Goal: Task Accomplishment & Management: Complete application form

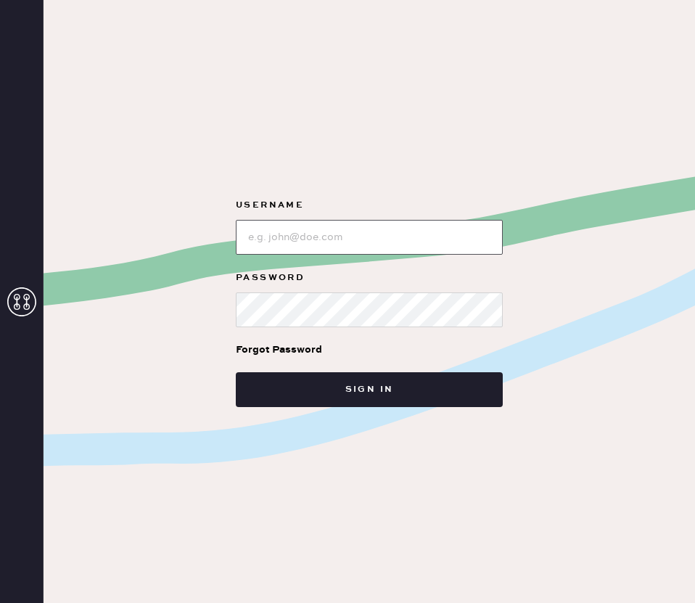
click at [359, 231] on input "loginName" at bounding box center [369, 237] width 267 height 35
type input "reformationcharleston"
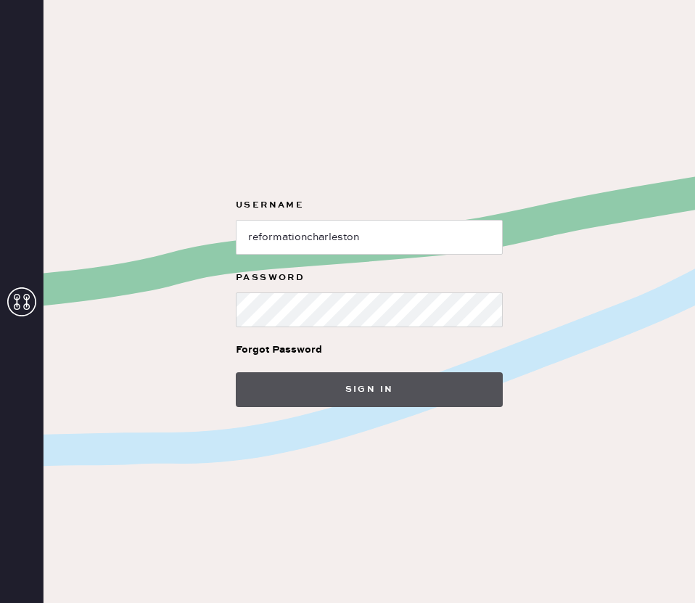
click at [385, 378] on button "Sign in" at bounding box center [369, 389] width 267 height 35
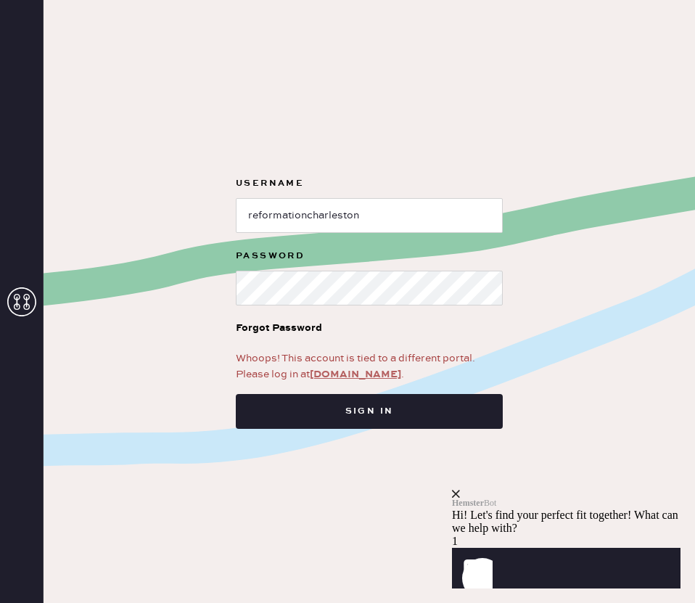
click at [352, 380] on link "app.hemster.co" at bounding box center [355, 374] width 91 height 13
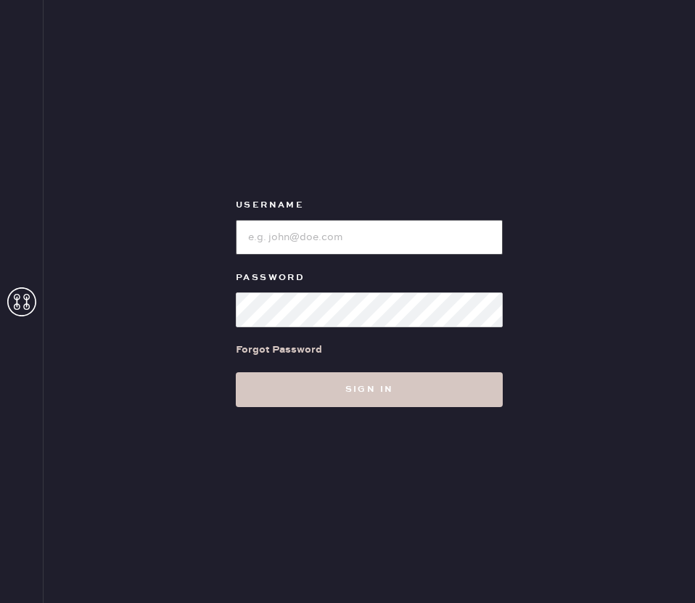
type input "reformationcharleston"
click at [348, 234] on input "loginName" at bounding box center [369, 237] width 267 height 35
click at [361, 412] on div "Username Password Forgot Password Sign in" at bounding box center [370, 301] width 652 height 603
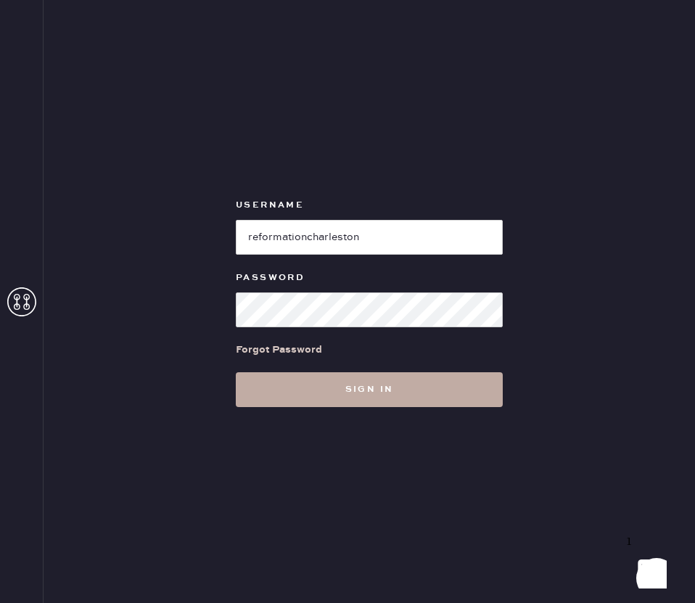
click at [349, 392] on button "Sign in" at bounding box center [369, 389] width 267 height 35
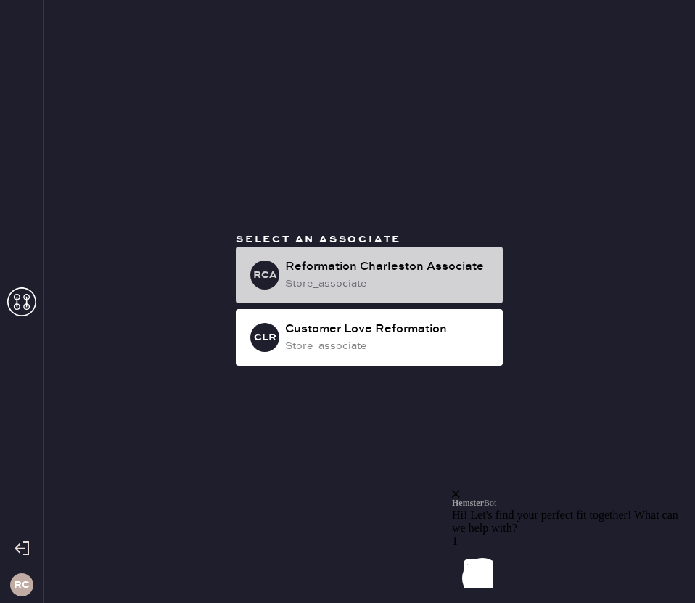
click at [335, 290] on div "store_associate" at bounding box center [388, 284] width 206 height 16
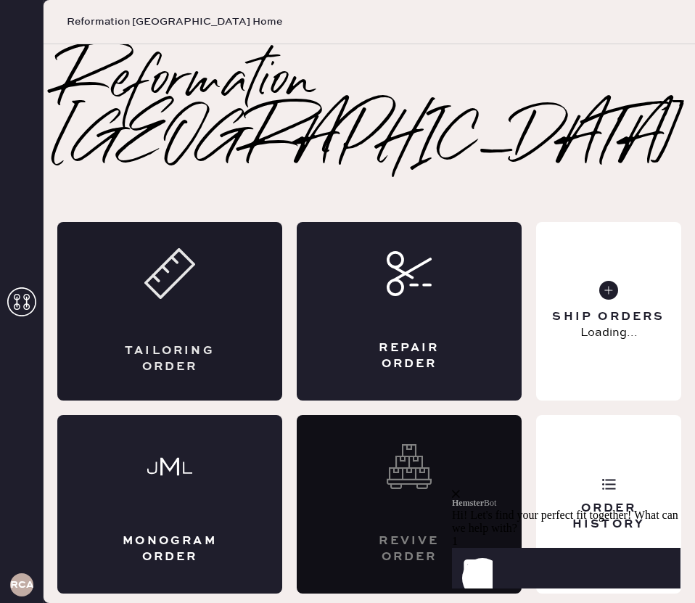
click at [221, 275] on div "Tailoring Order" at bounding box center [169, 311] width 225 height 179
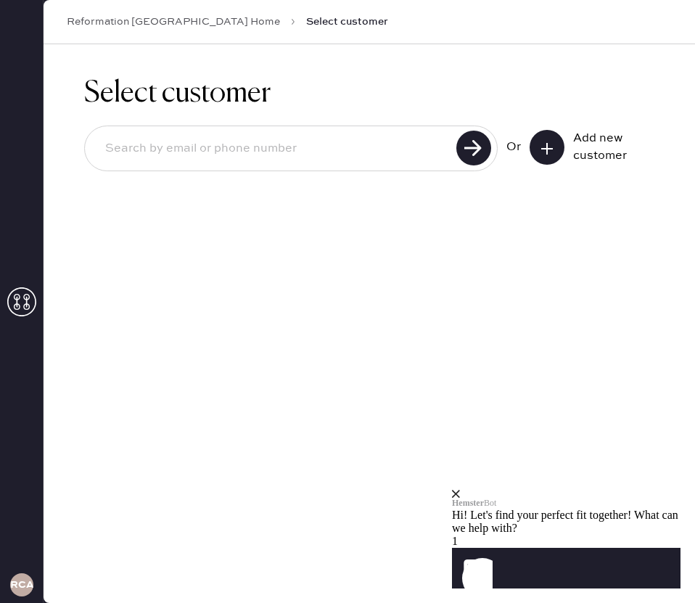
click at [196, 138] on input at bounding box center [273, 148] width 359 height 33
click at [547, 143] on use at bounding box center [548, 149] width 12 height 12
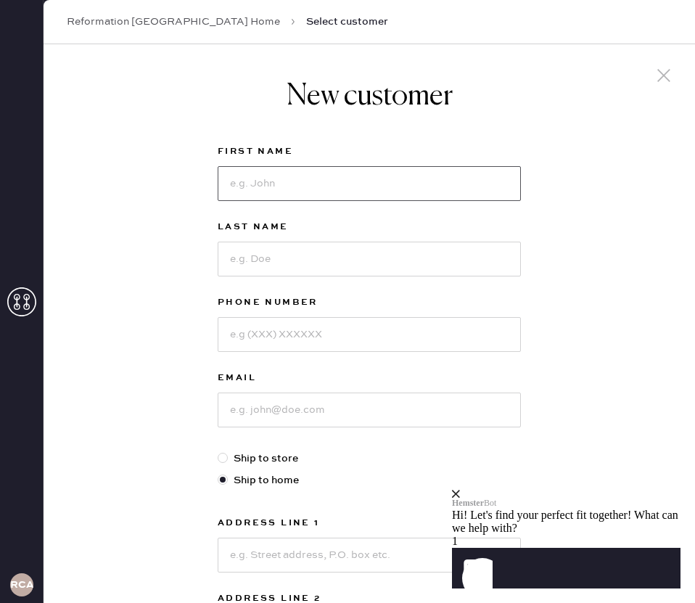
click at [374, 184] on input at bounding box center [369, 183] width 303 height 35
type input "Ximena"
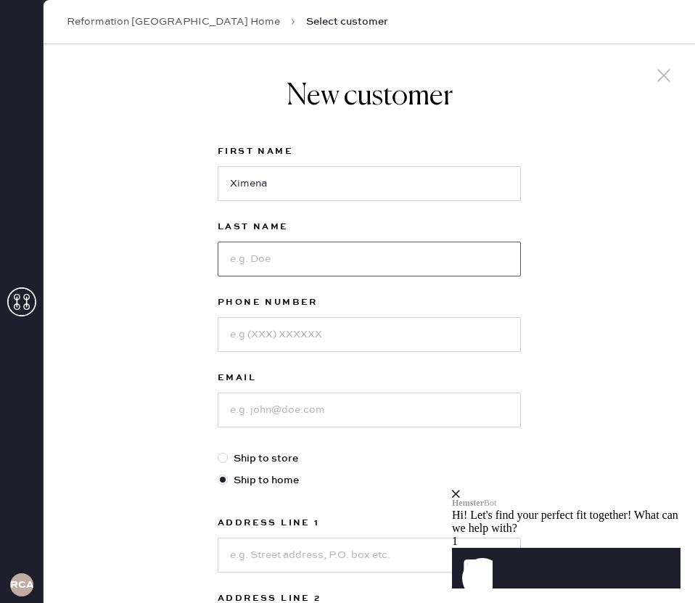
click at [310, 274] on input at bounding box center [369, 259] width 303 height 35
type input "[PERSON_NAME]"
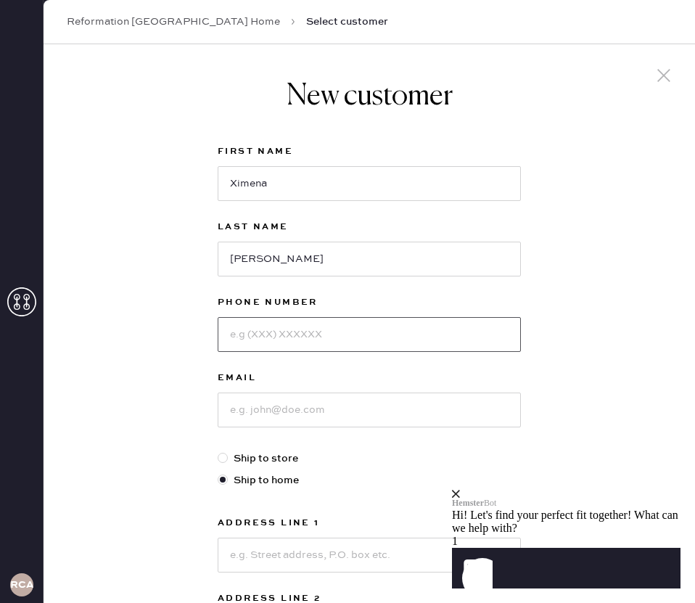
click at [322, 330] on input at bounding box center [369, 334] width 303 height 35
type input "7573451181"
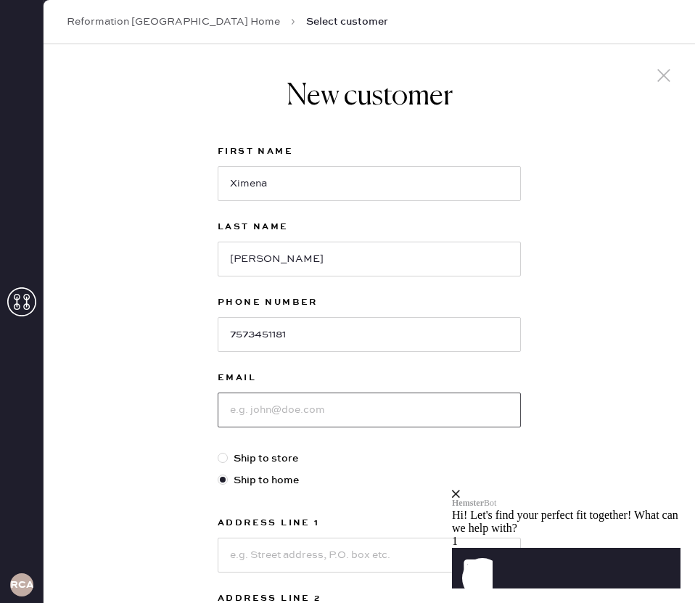
click at [327, 417] on input at bounding box center [369, 410] width 303 height 35
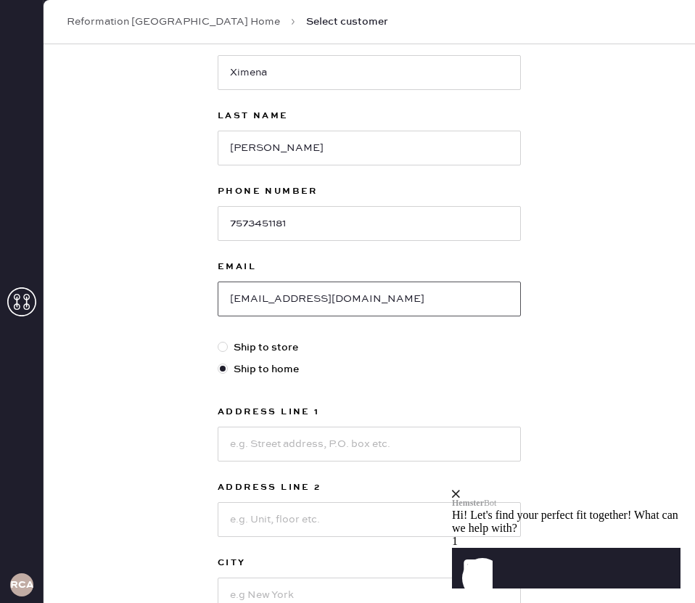
scroll to position [120, 0]
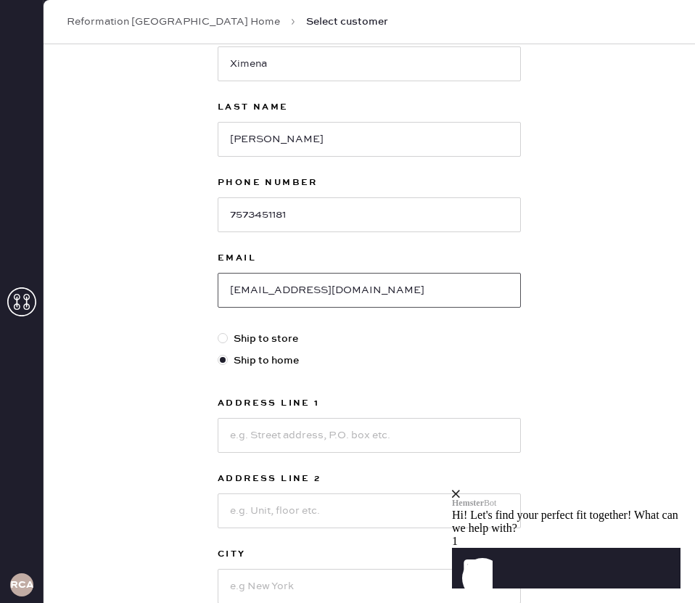
type input "[EMAIL_ADDRESS][DOMAIN_NAME]"
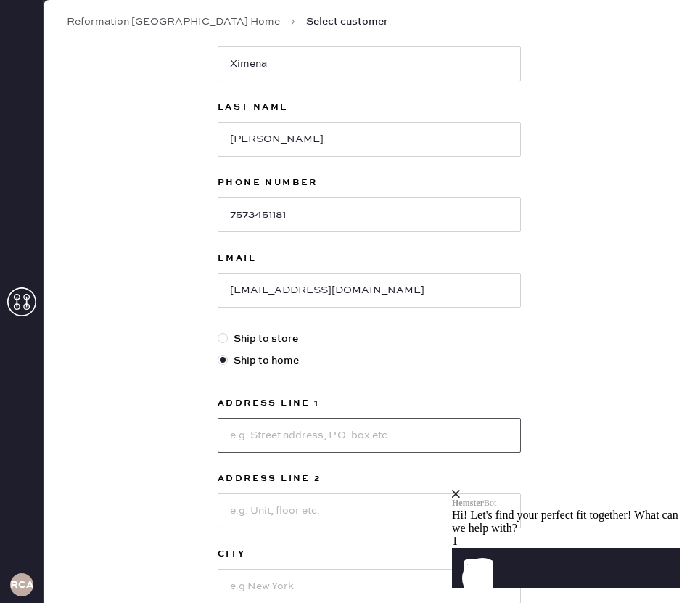
click at [310, 427] on input at bounding box center [369, 435] width 303 height 35
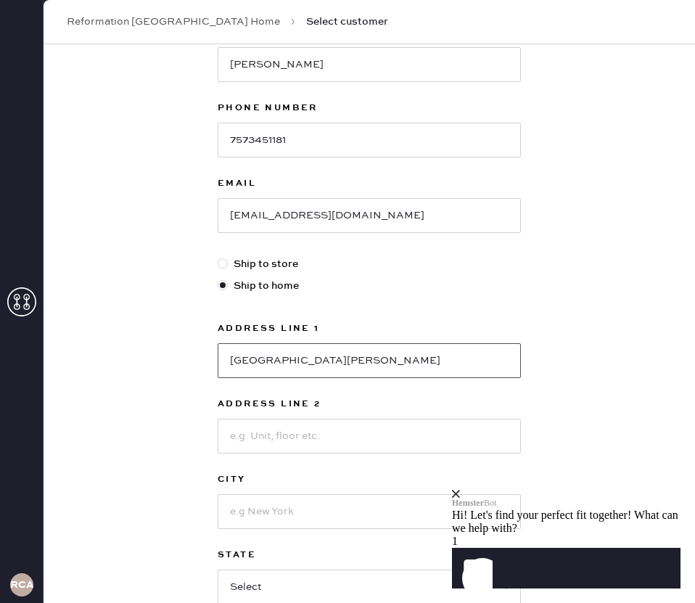
type input "[GEOGRAPHIC_DATA][PERSON_NAME]"
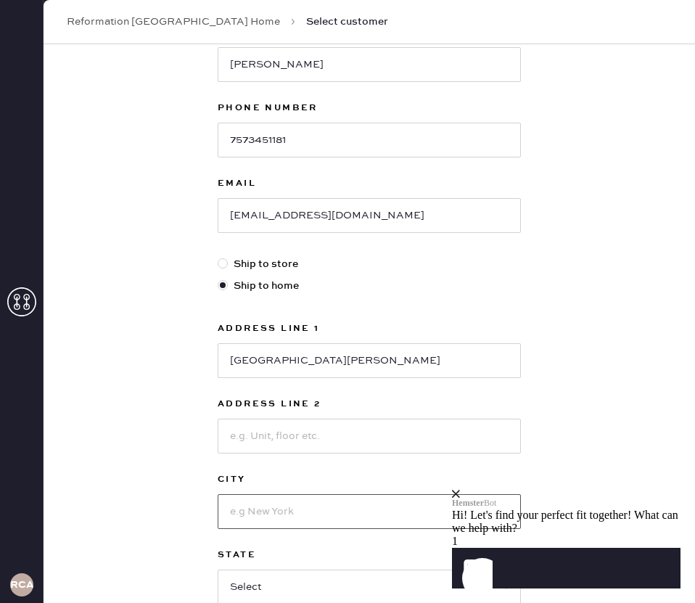
click at [284, 522] on input at bounding box center [369, 511] width 303 height 35
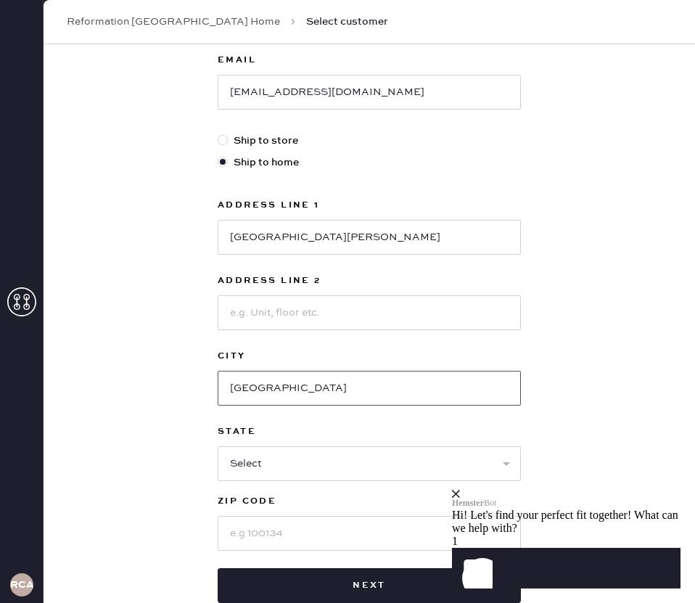
scroll to position [317, 0]
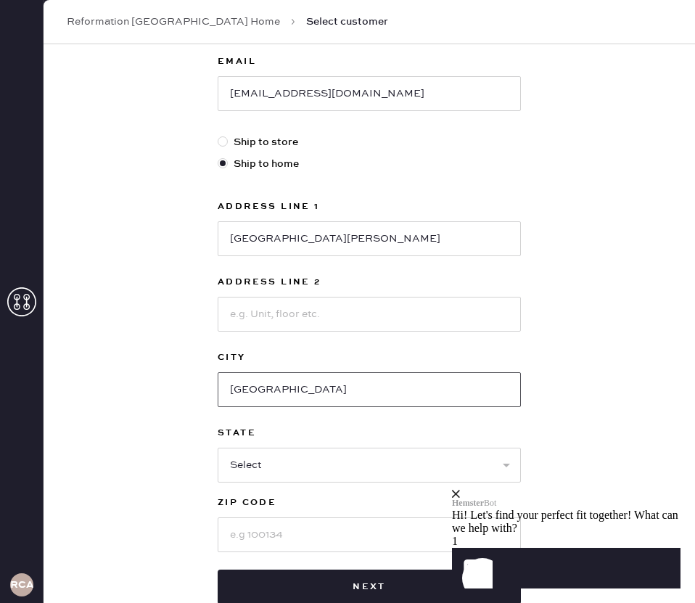
type input "[GEOGRAPHIC_DATA]"
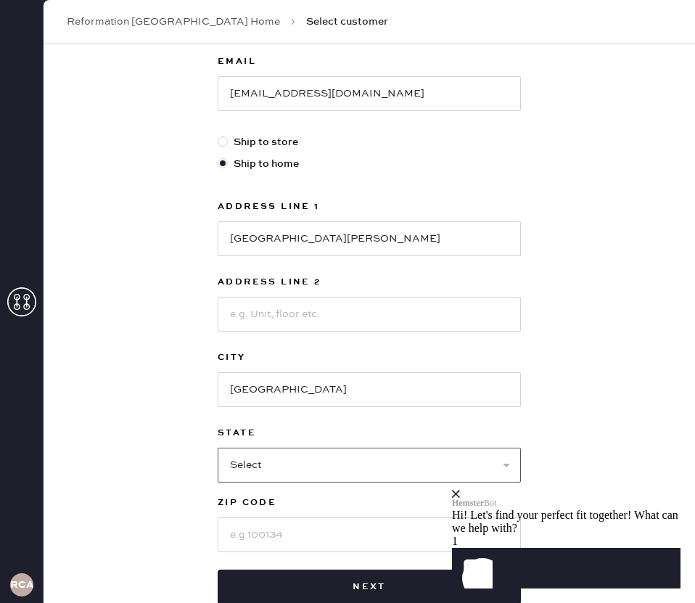
click at [340, 470] on select "Select AK AL AR AZ CA CO CT [GEOGRAPHIC_DATA] DE FL [GEOGRAPHIC_DATA] HI [GEOGR…" at bounding box center [369, 465] width 303 height 35
select select "SC"
click at [218, 448] on select "Select AK AL AR AZ CA CO CT [GEOGRAPHIC_DATA] DE FL [GEOGRAPHIC_DATA] HI [GEOGR…" at bounding box center [369, 465] width 303 height 35
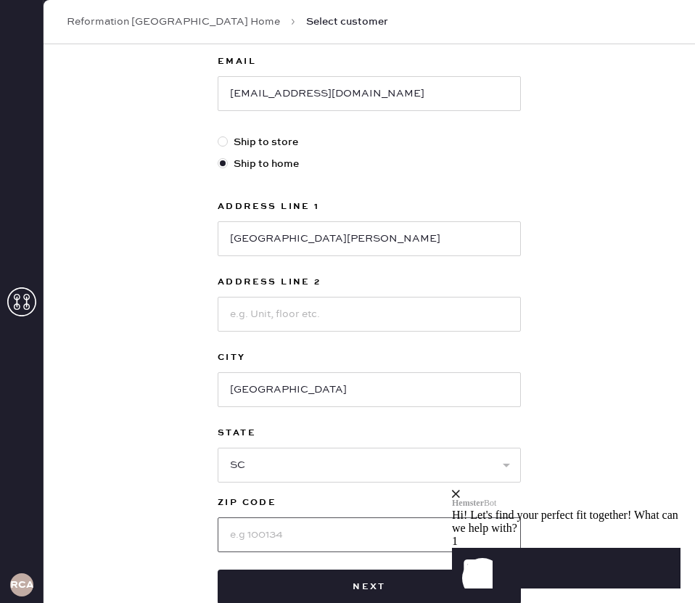
click at [272, 538] on input at bounding box center [369, 535] width 303 height 35
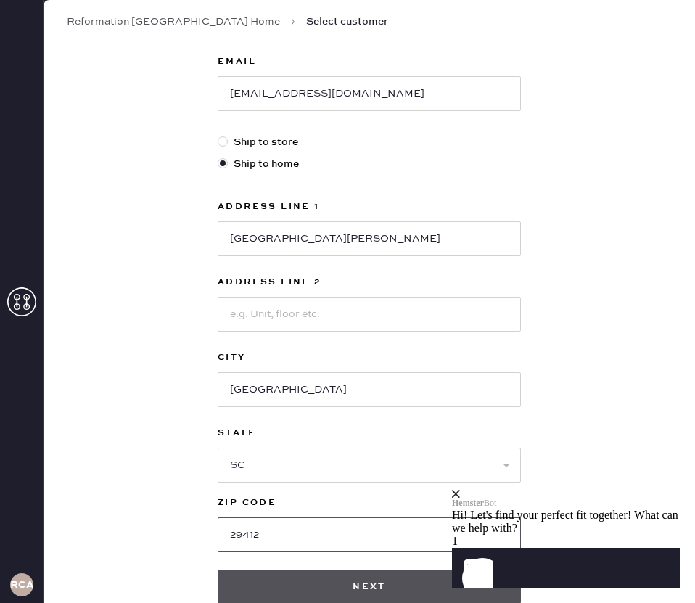
type input "29412"
click at [301, 590] on button "Next" at bounding box center [369, 587] width 303 height 35
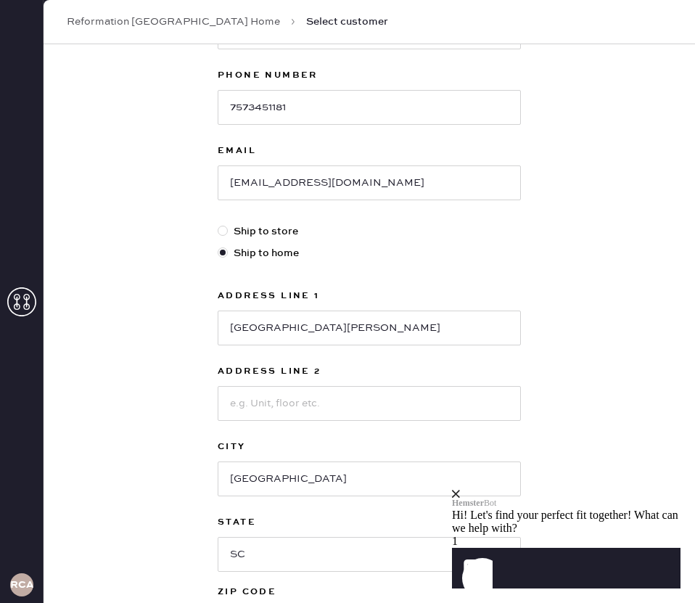
scroll to position [224, 0]
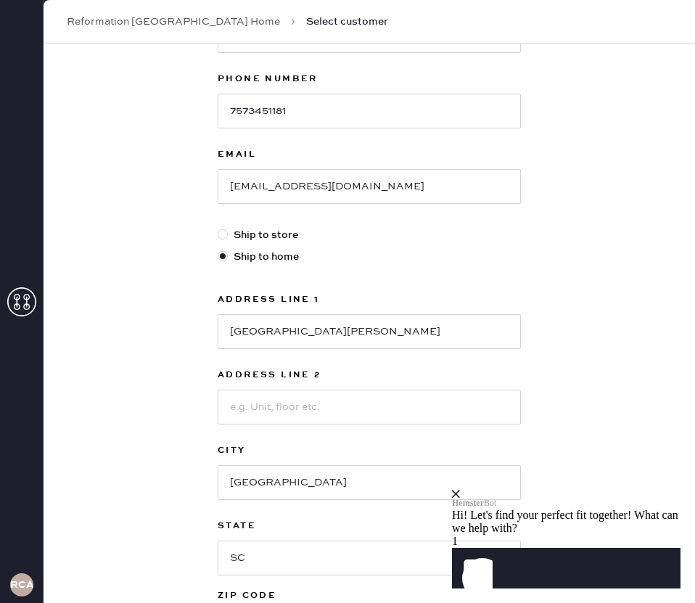
click at [460, 490] on icon "close" at bounding box center [456, 494] width 8 height 8
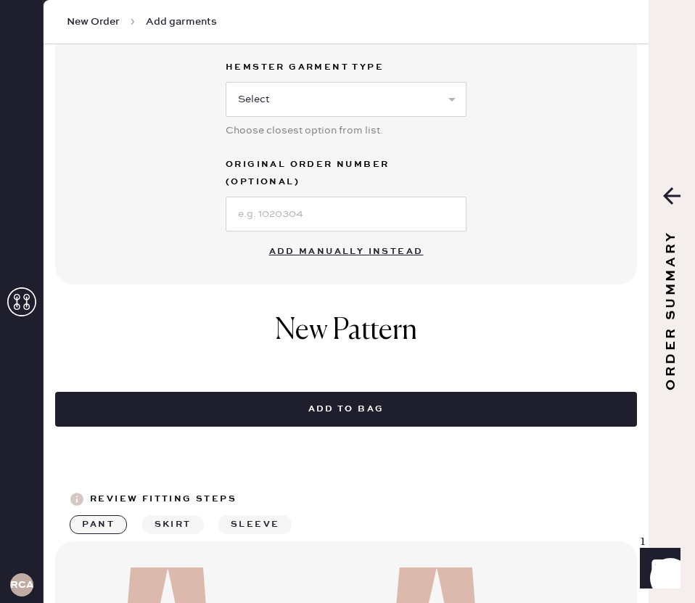
click at [370, 237] on button "Add manually instead" at bounding box center [347, 251] width 172 height 29
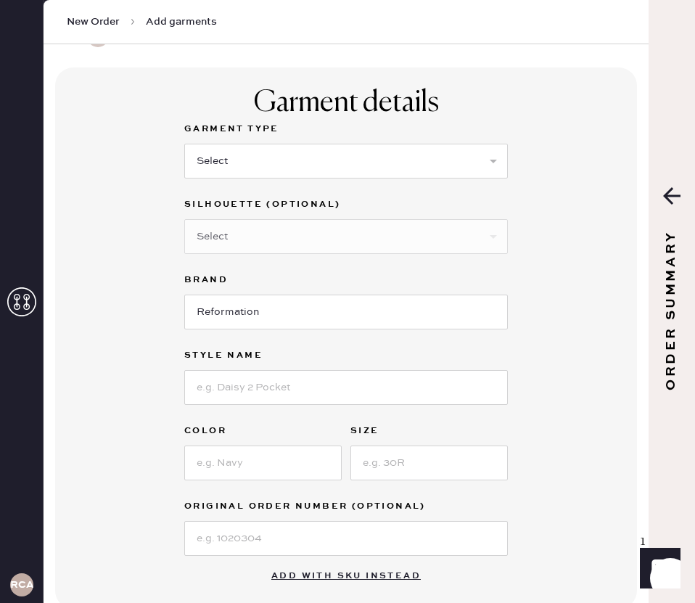
scroll to position [62, 0]
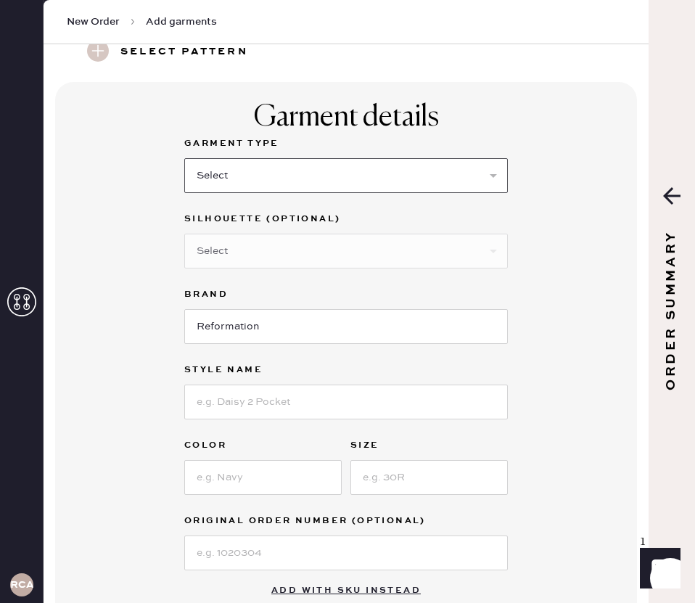
click at [282, 181] on select "Select Basic Skirt Jeans Leggings Pants Shorts Basic Sleeved Dress Basic Sleeve…" at bounding box center [346, 175] width 324 height 35
select select "2"
click at [195, 158] on select "Select Basic Skirt Jeans Leggings Pants Shorts Basic Sleeved Dress Basic Sleeve…" at bounding box center [346, 175] width 324 height 35
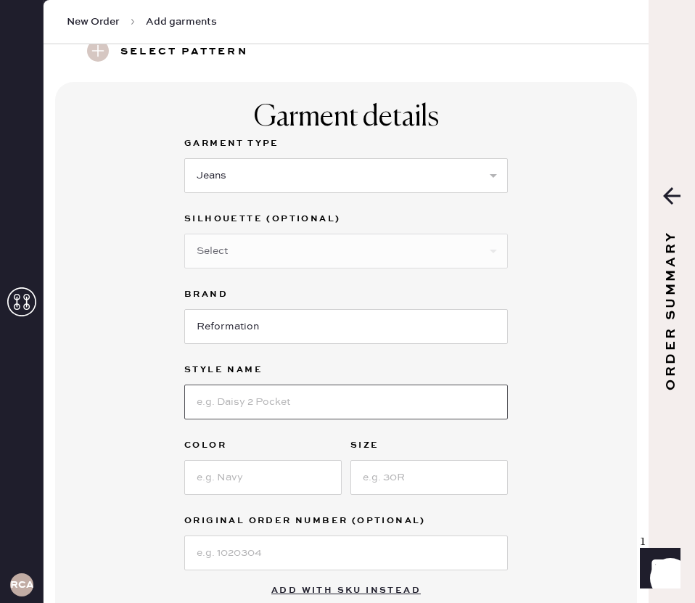
click at [287, 406] on input at bounding box center [346, 402] width 324 height 35
type input "[PERSON_NAME] Low Rise"
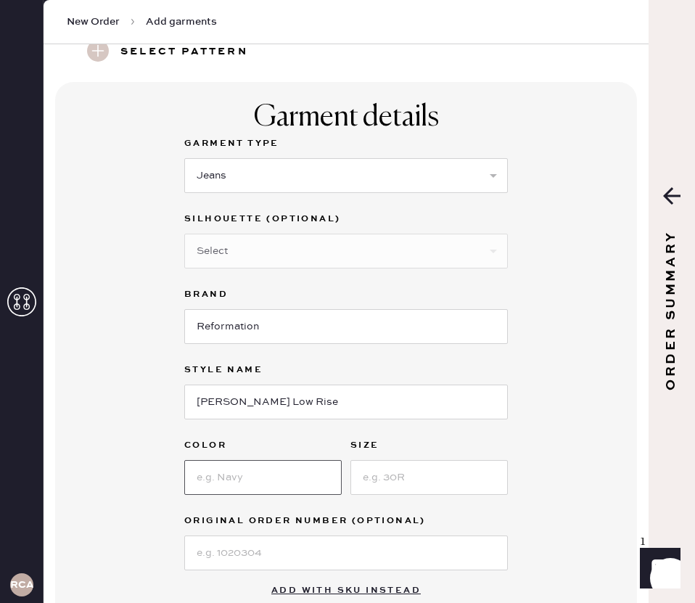
click at [279, 470] on input at bounding box center [263, 477] width 158 height 35
type input "O"
type input "[PERSON_NAME]"
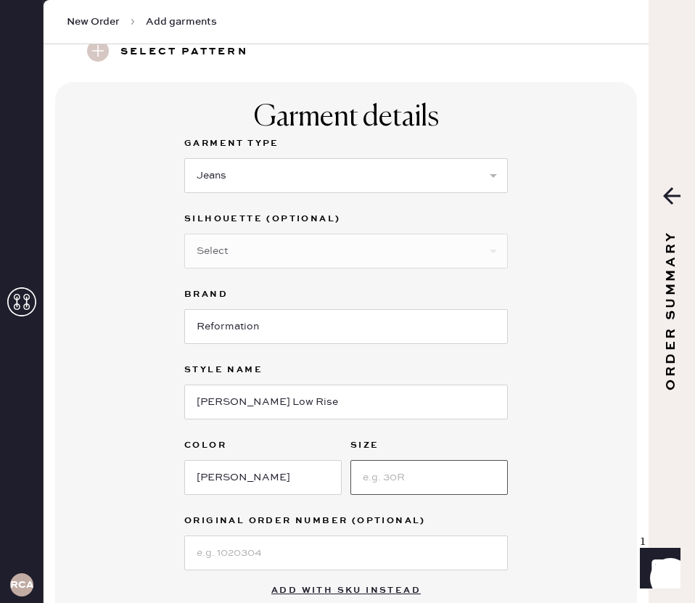
click at [387, 484] on input at bounding box center [430, 477] width 158 height 35
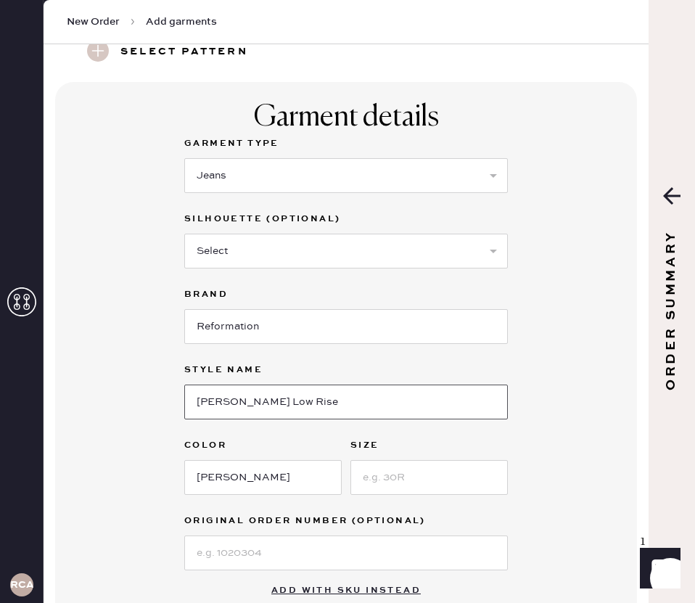
click at [306, 408] on input "[PERSON_NAME] Low Rise" at bounding box center [346, 402] width 324 height 35
type input "[PERSON_NAME] Rise Slouchy Wide Leg [PERSON_NAME]"
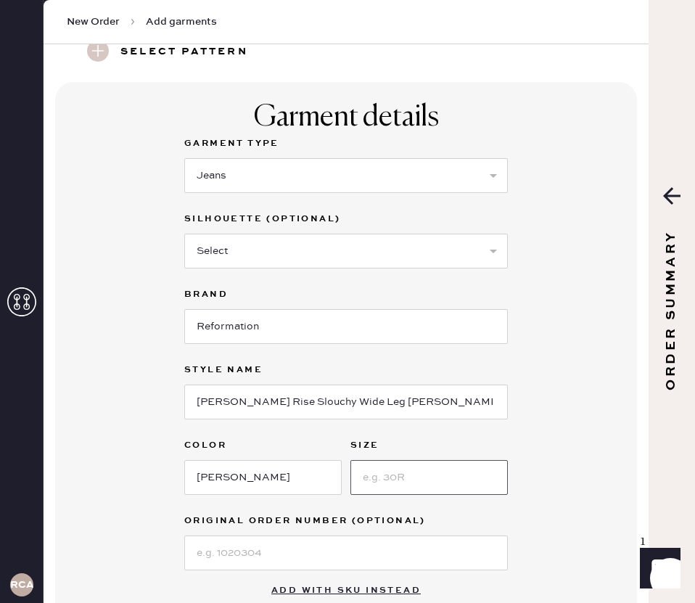
click at [415, 486] on input at bounding box center [430, 477] width 158 height 35
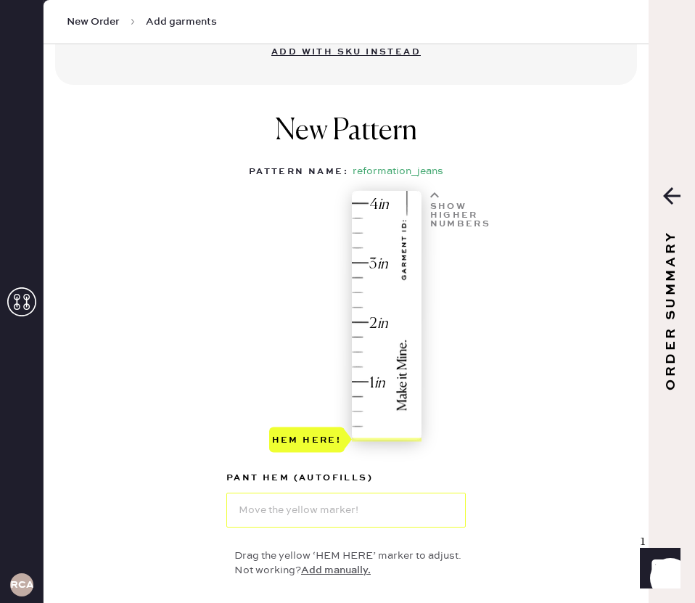
scroll to position [600, 0]
type input "26"
type input "3.25"
click at [353, 248] on div "Hem here!" at bounding box center [346, 325] width 155 height 261
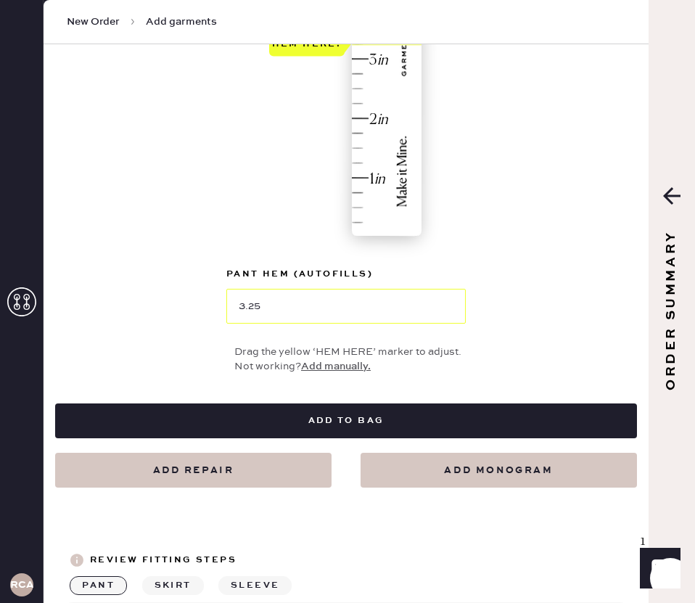
scroll to position [828, 0]
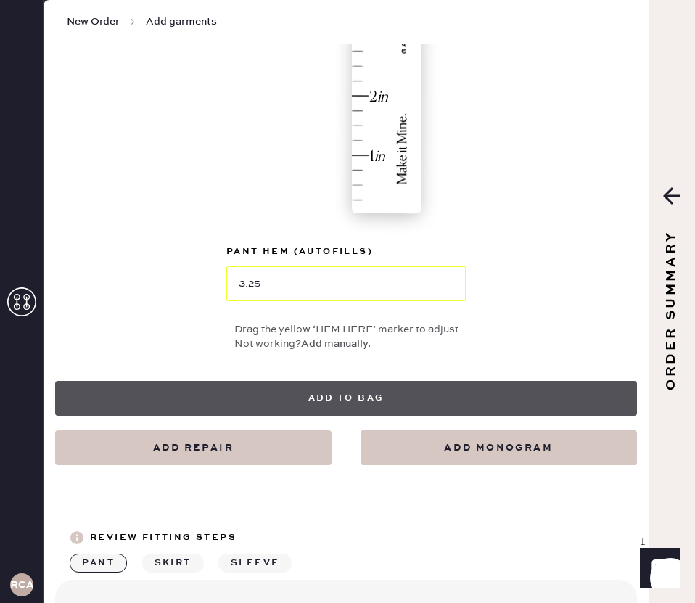
click at [317, 393] on button "Add to bag" at bounding box center [346, 398] width 582 height 35
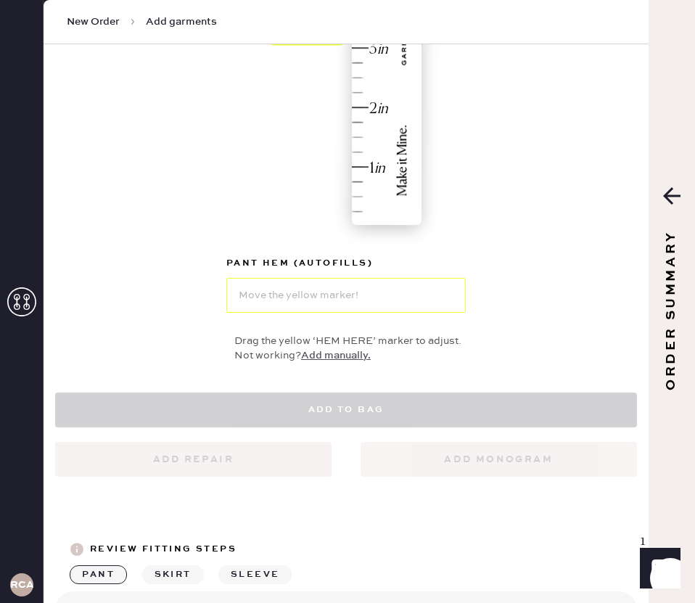
scroll to position [851, 0]
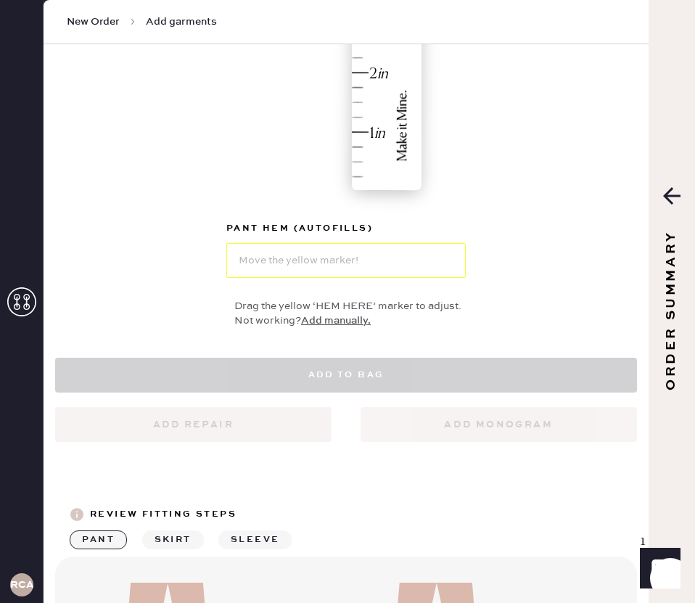
select select "2"
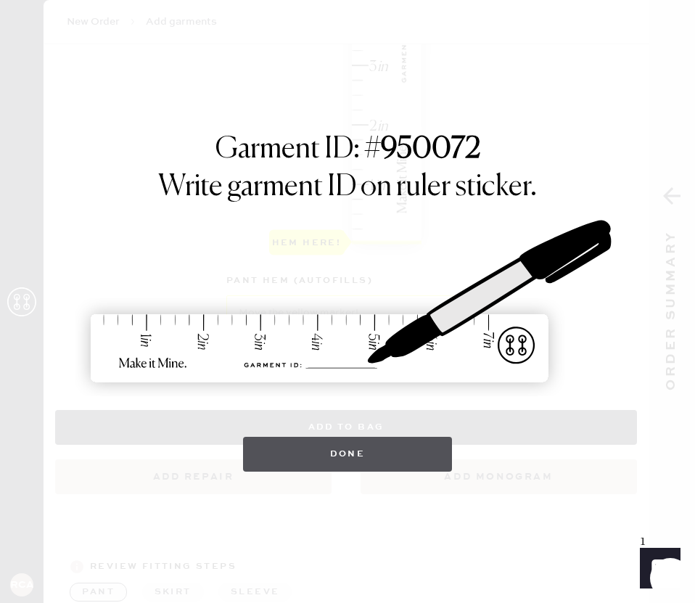
click at [355, 452] on button "Done" at bounding box center [348, 454] width 210 height 35
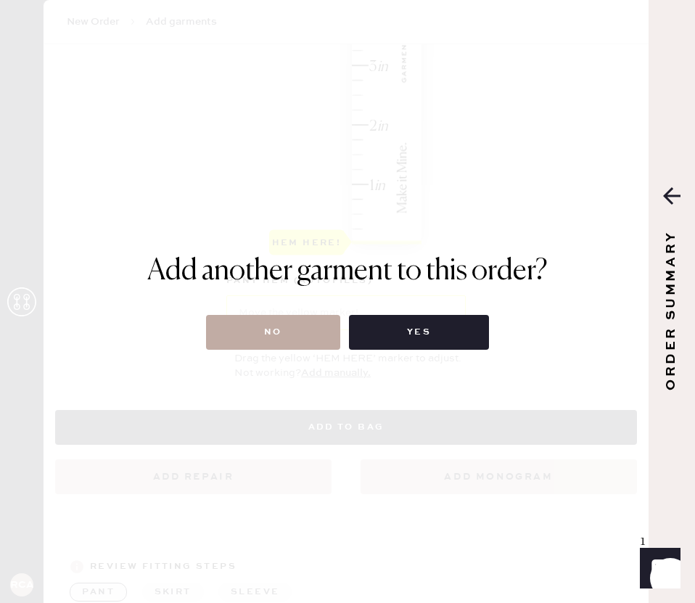
click at [307, 334] on button "No" at bounding box center [273, 332] width 134 height 35
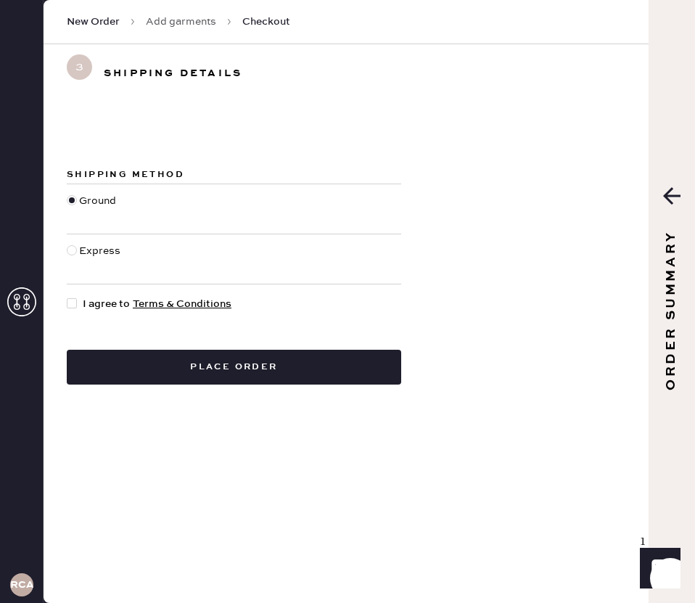
click at [69, 298] on div at bounding box center [72, 303] width 10 height 10
click at [68, 297] on input "I agree to Terms & Conditions" at bounding box center [67, 296] width 1 height 1
checkbox input "true"
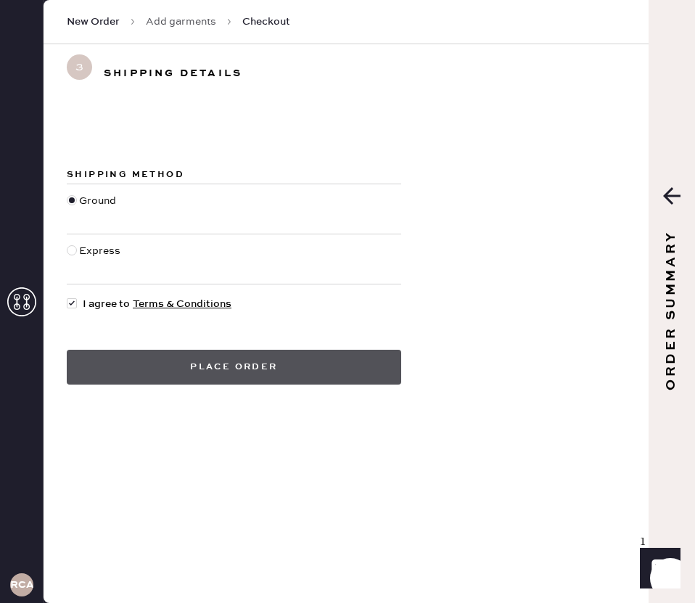
click at [161, 364] on button "Place order" at bounding box center [234, 367] width 335 height 35
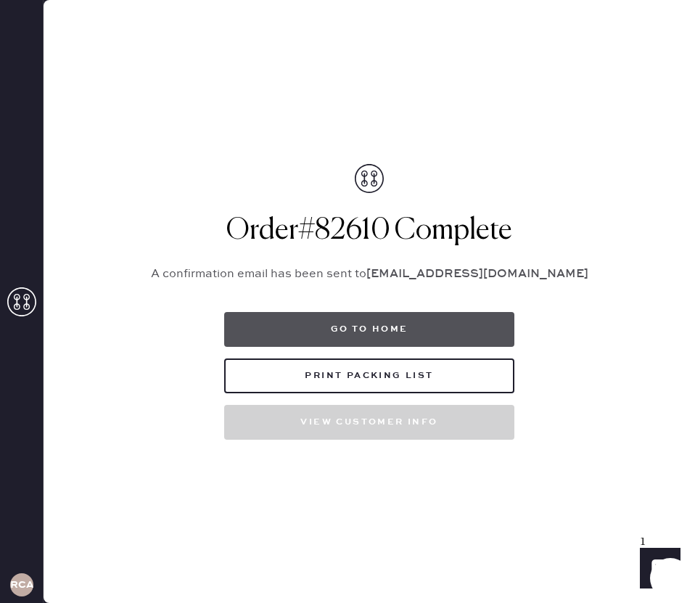
click at [295, 333] on button "Go to home" at bounding box center [369, 329] width 290 height 35
